Goal: Find specific page/section: Find specific page/section

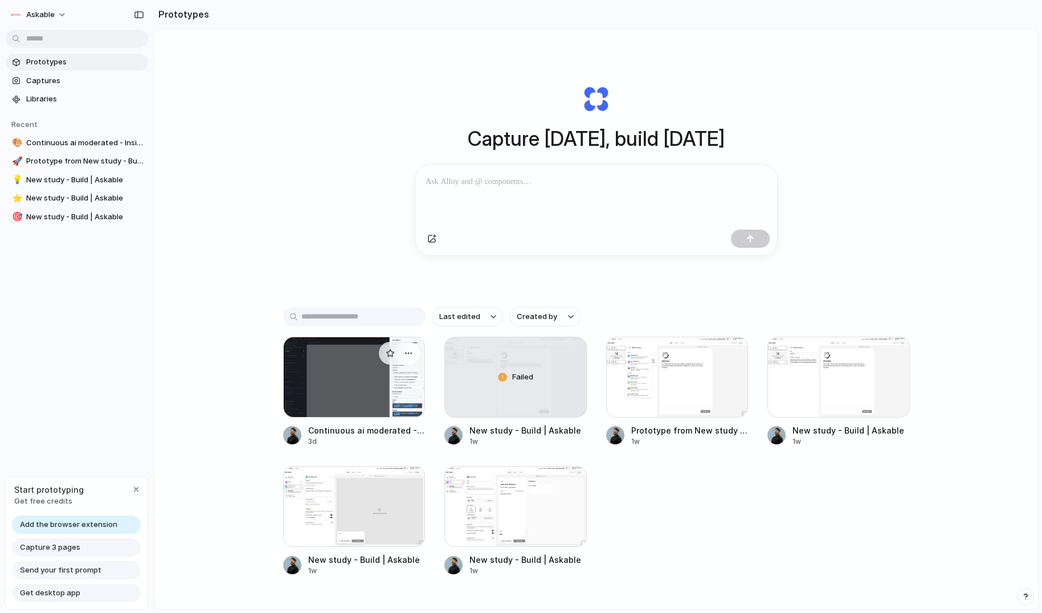
click at [342, 386] on div at bounding box center [354, 377] width 142 height 81
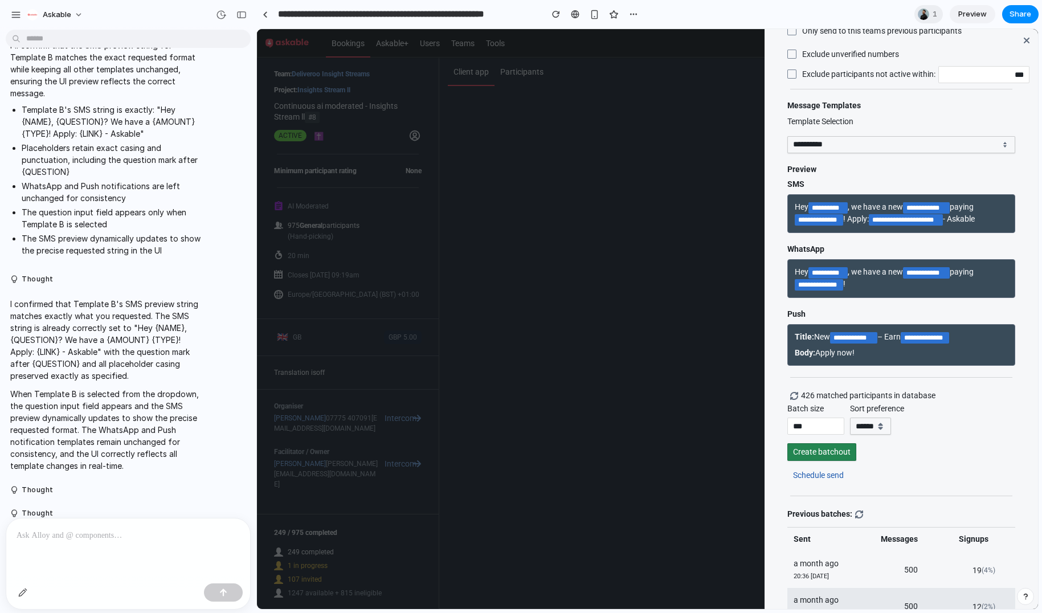
scroll to position [341, 0]
